Goal: Navigation & Orientation: Find specific page/section

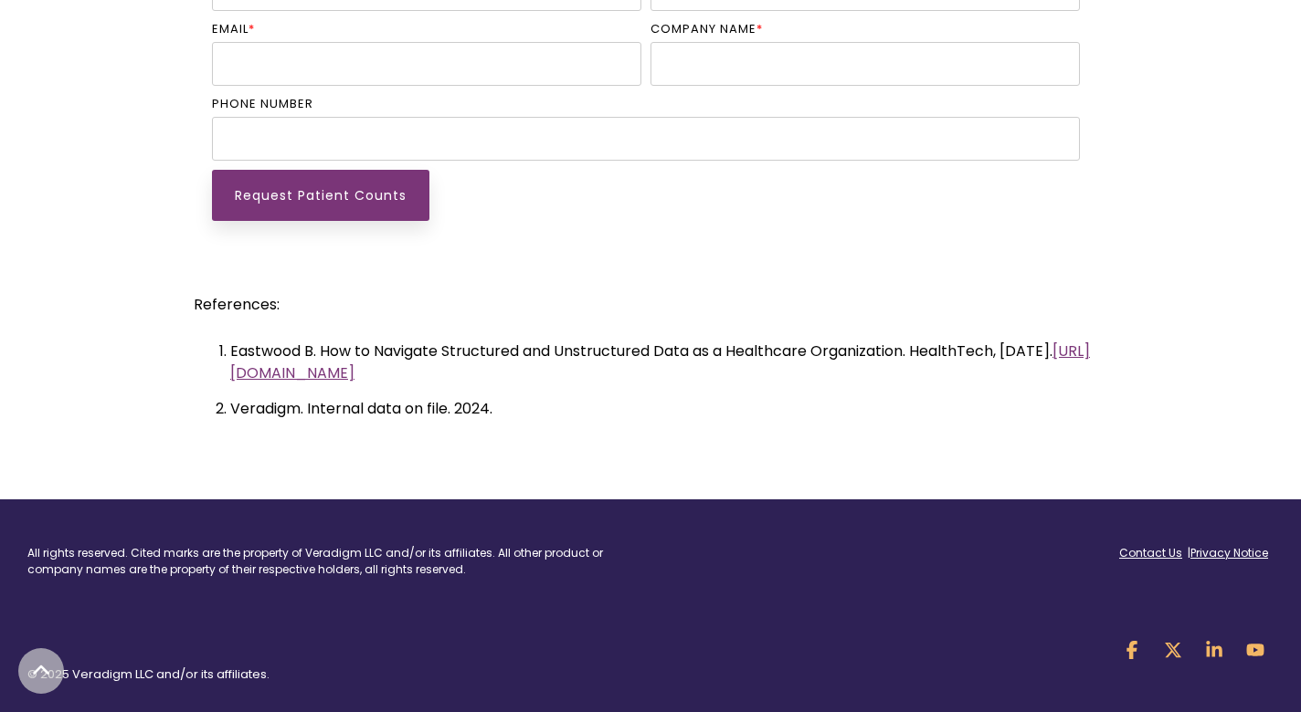
scroll to position [4658, 0]
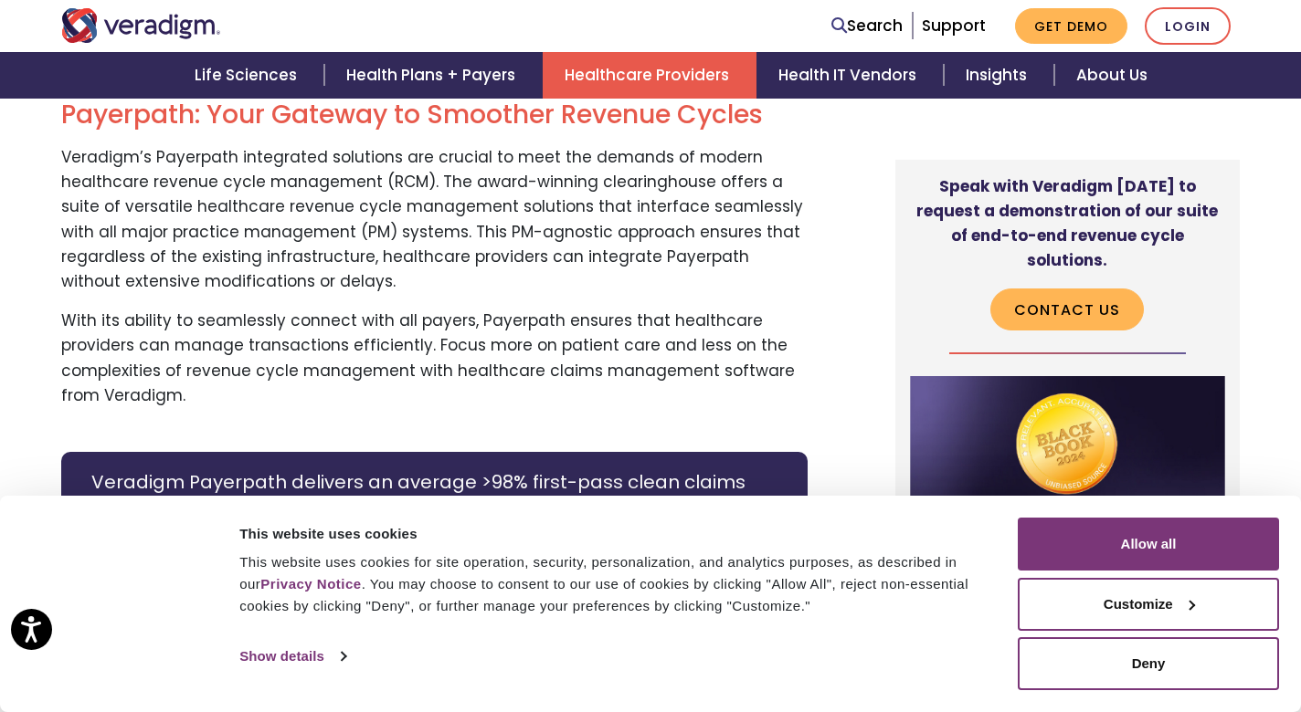
scroll to position [274, 0]
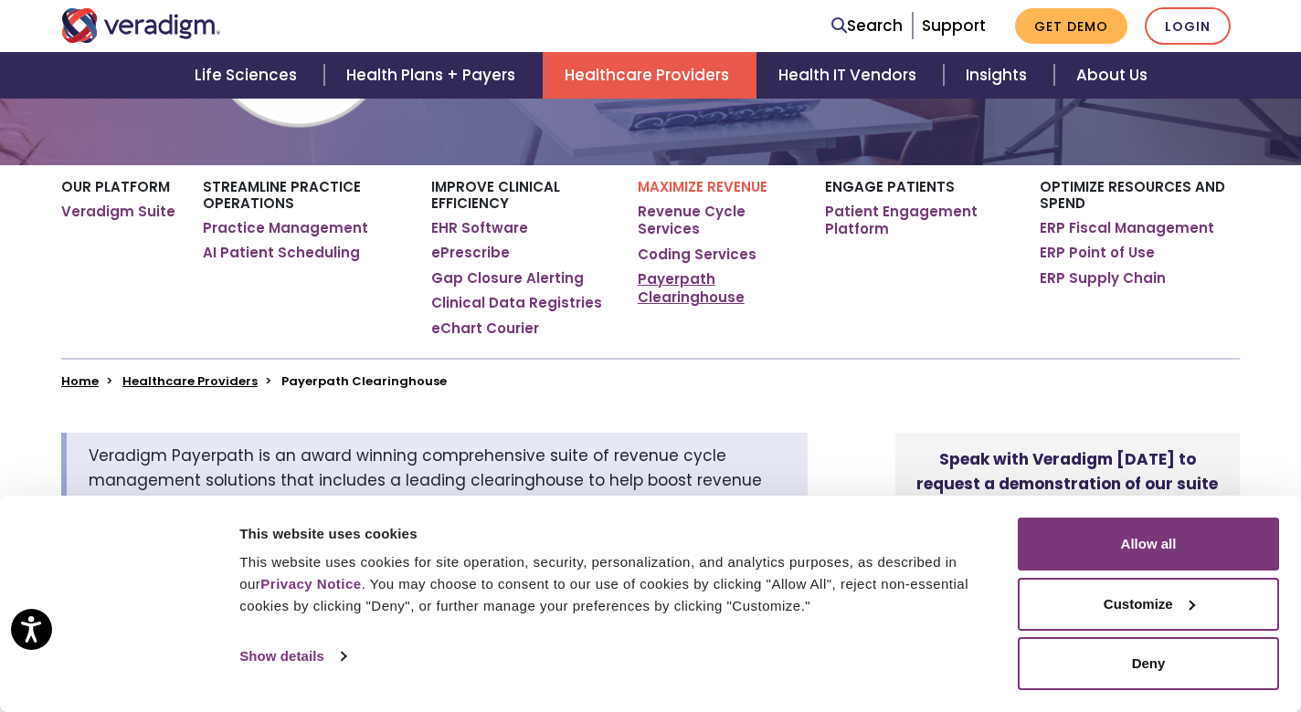
click at [697, 296] on link "Payerpath Clearinghouse" at bounding box center [718, 288] width 160 height 36
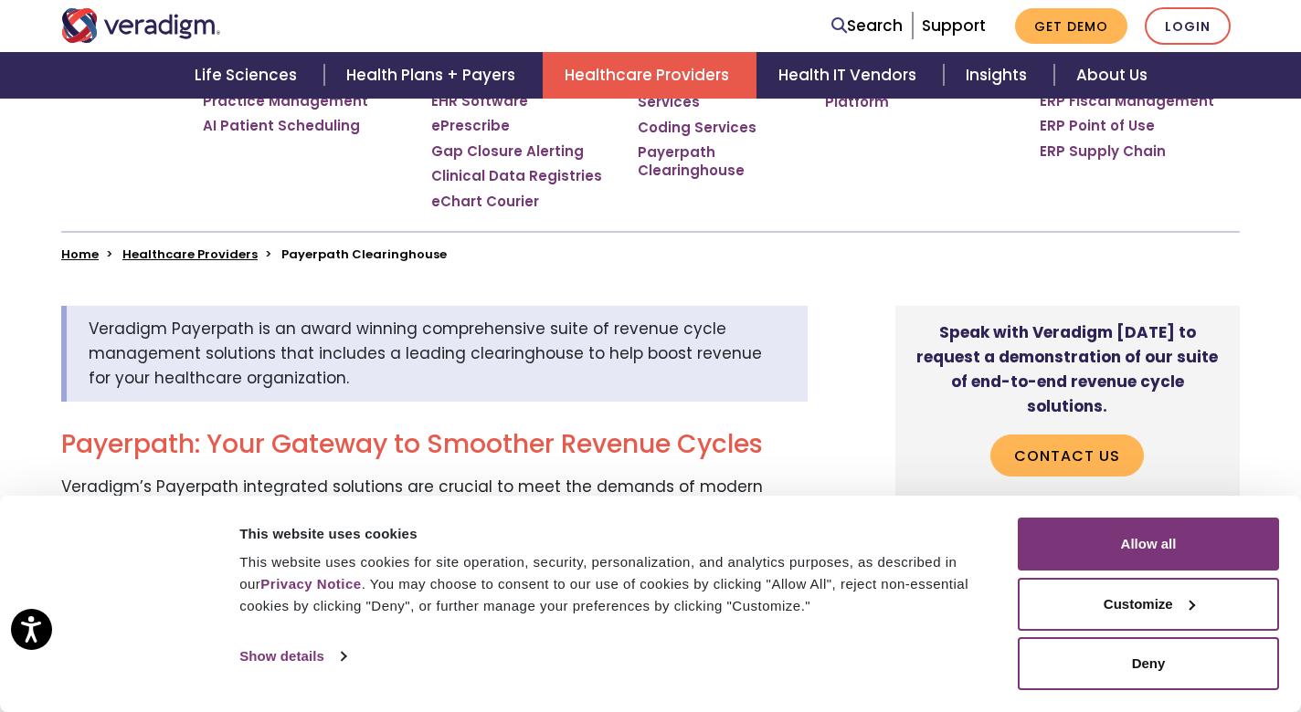
scroll to position [274, 0]
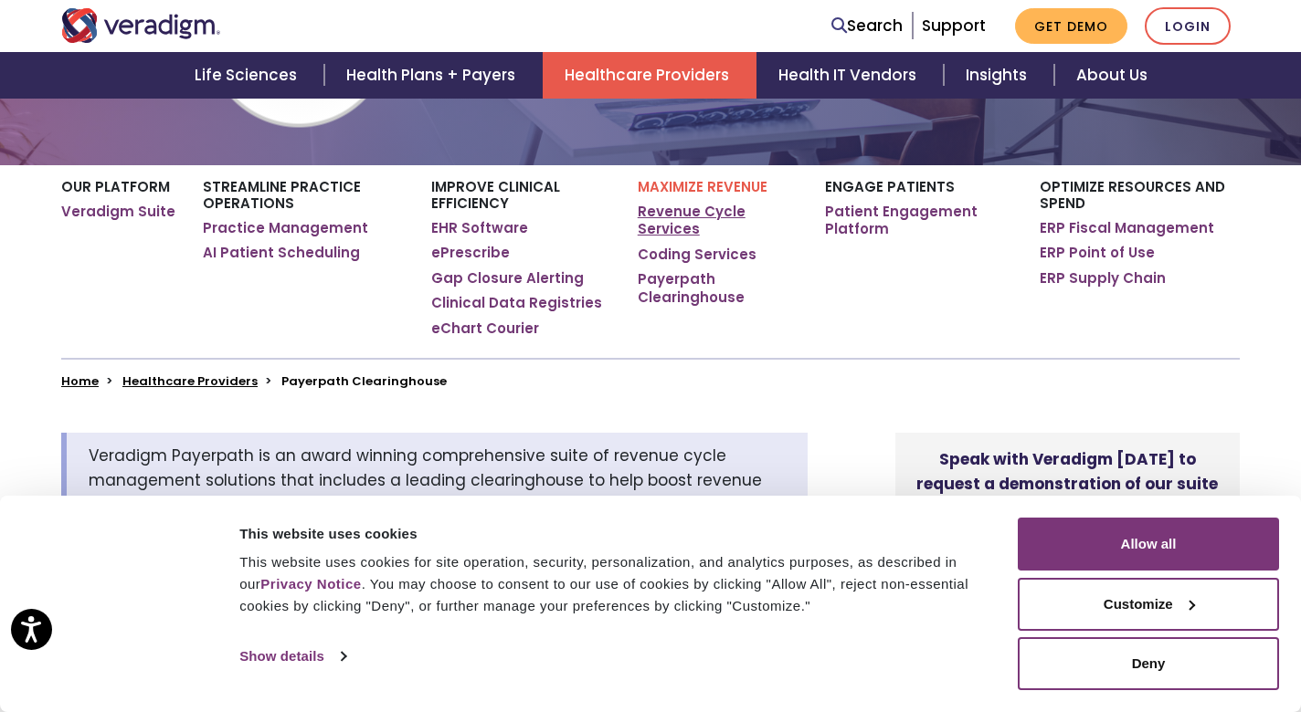
click at [669, 208] on link "Revenue Cycle Services" at bounding box center [718, 221] width 160 height 36
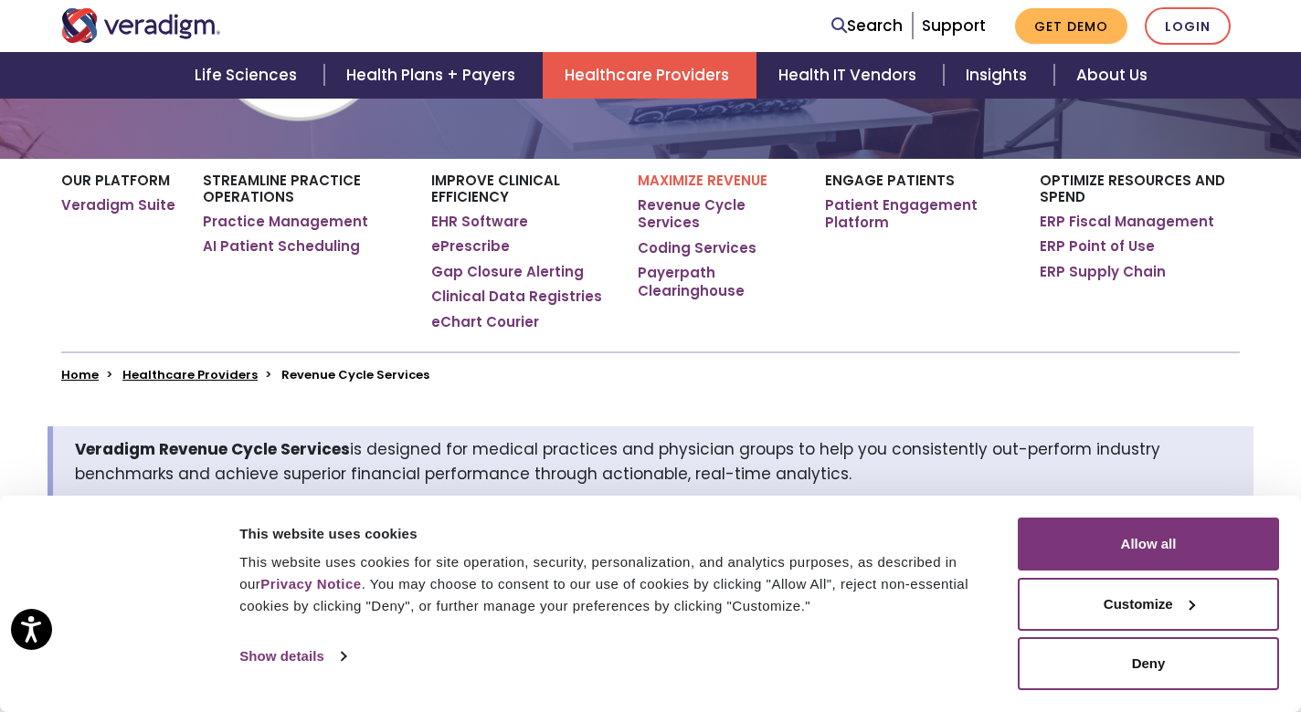
scroll to position [274, 0]
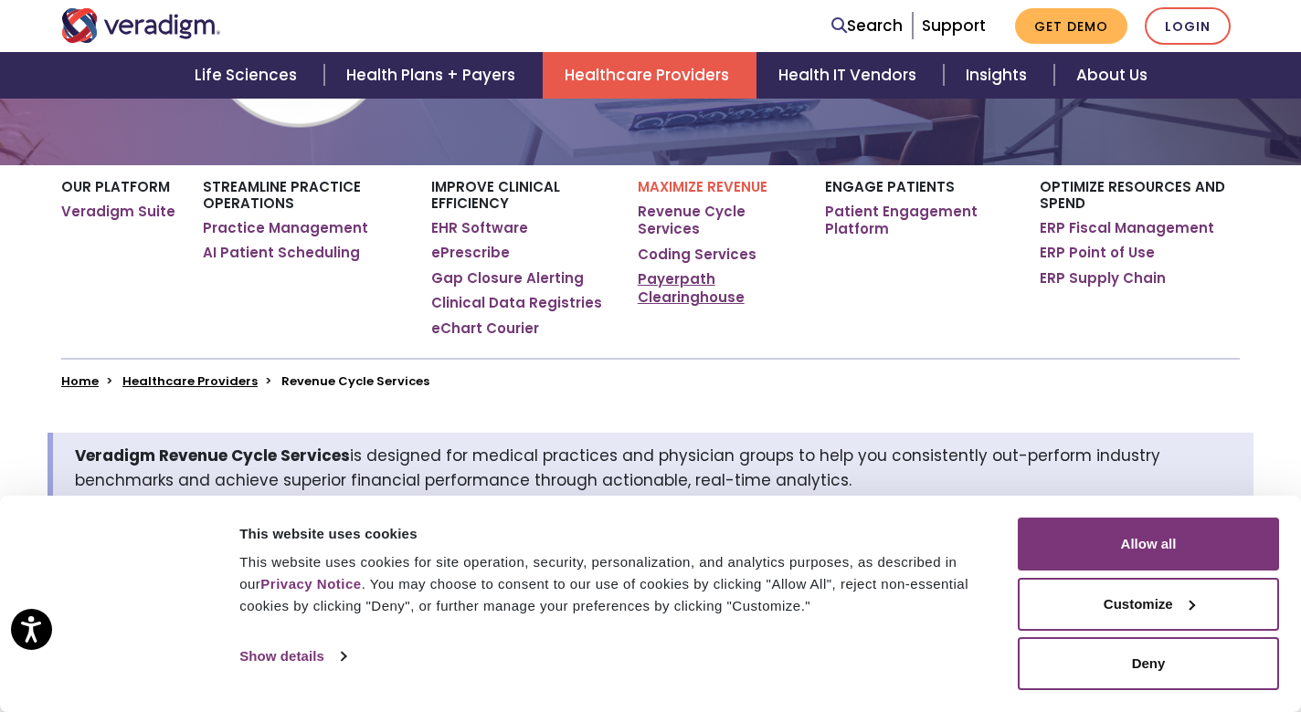
click at [688, 291] on link "Payerpath Clearinghouse" at bounding box center [718, 288] width 160 height 36
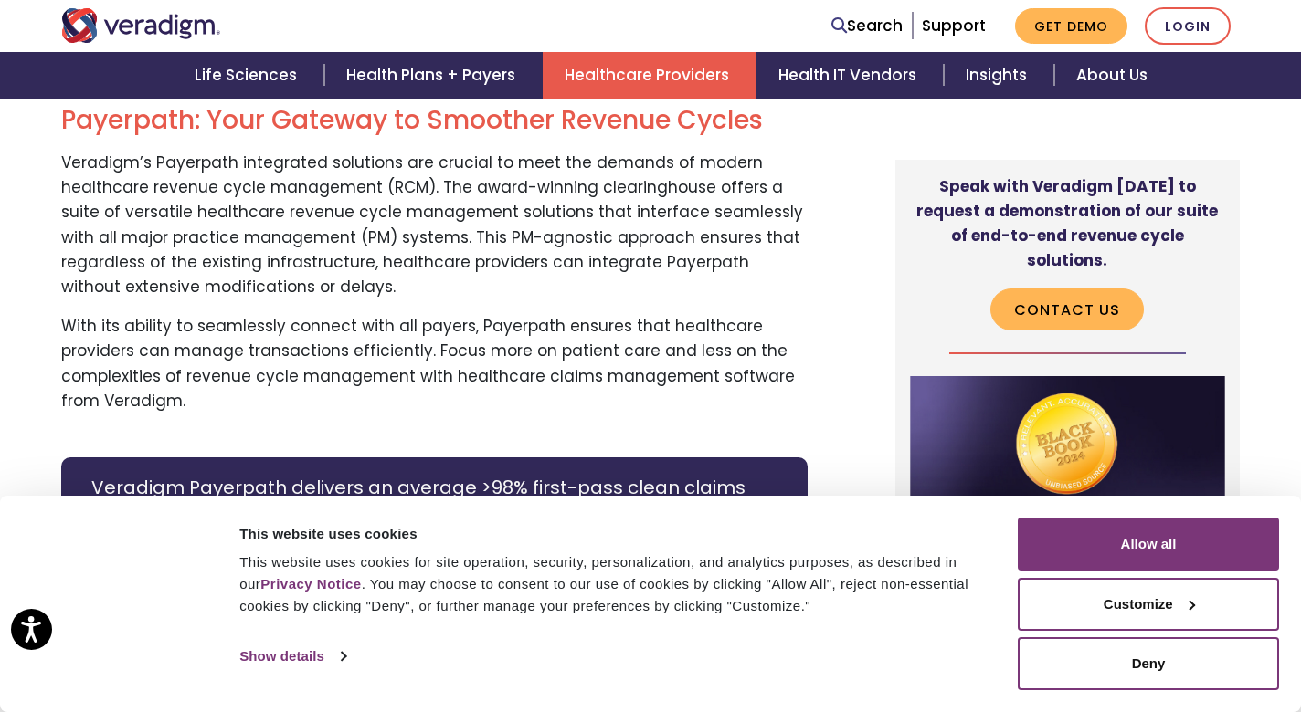
scroll to position [731, 0]
